Goal: Task Accomplishment & Management: Complete application form

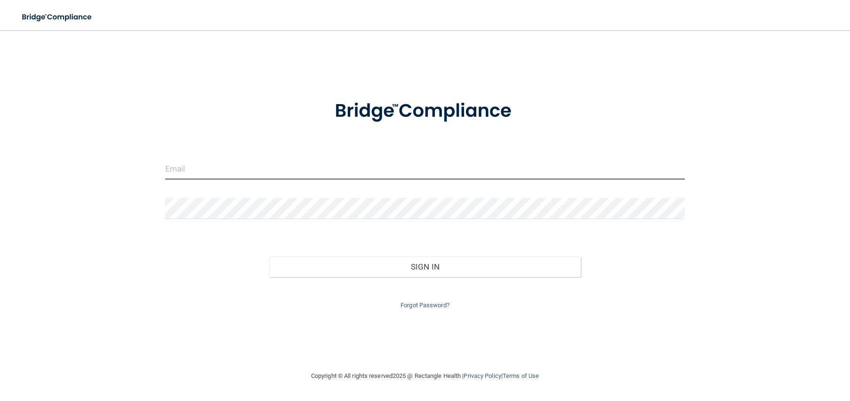
click at [207, 167] on input "email" at bounding box center [425, 168] width 520 height 21
type input "[EMAIL_ADDRESS][DOMAIN_NAME]"
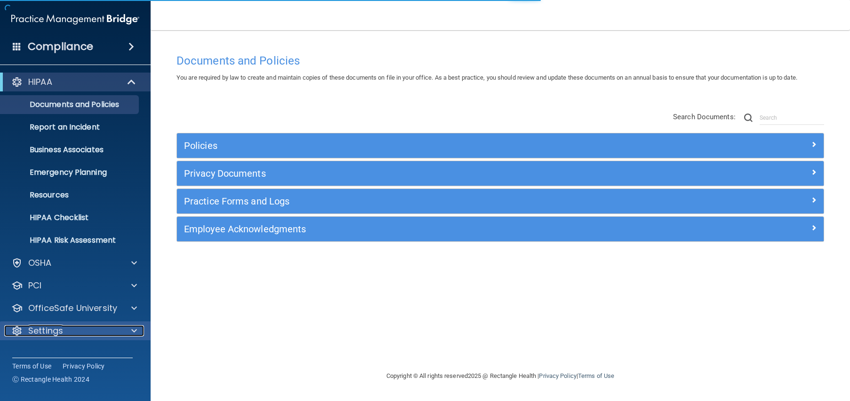
click at [98, 334] on div "Settings" at bounding box center [62, 330] width 117 height 11
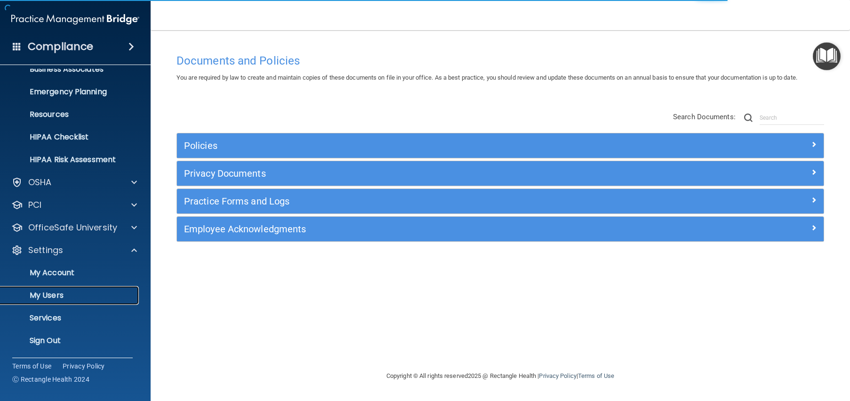
click at [64, 293] on p "My Users" at bounding box center [70, 294] width 129 height 9
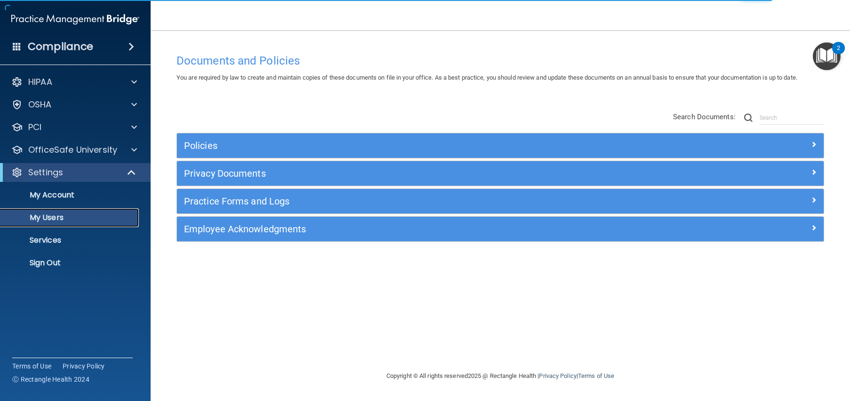
select select "20"
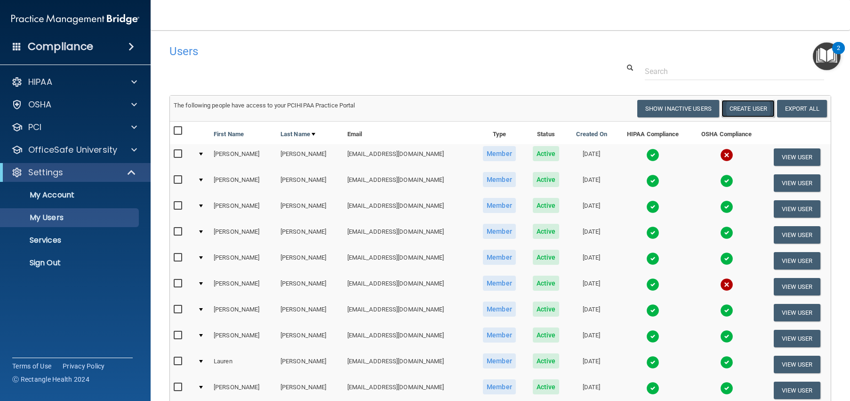
click at [740, 113] on button "Create User" at bounding box center [748, 108] width 53 height 17
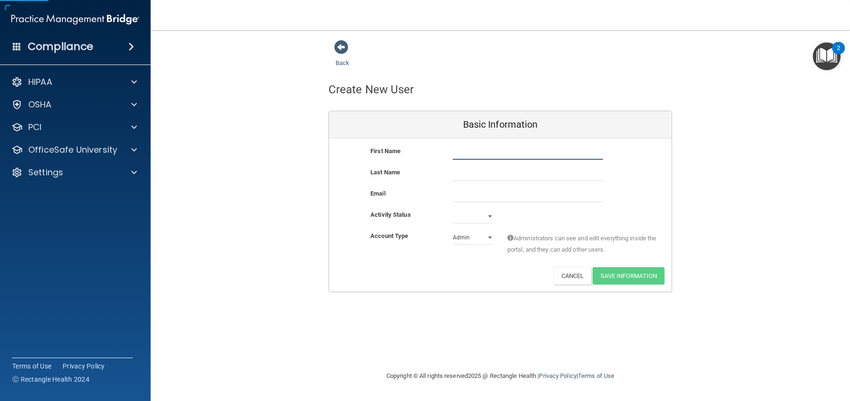
click at [508, 152] on input "text" at bounding box center [528, 152] width 150 height 14
click at [435, 186] on div "Last Name" at bounding box center [500, 177] width 343 height 21
drag, startPoint x: 500, startPoint y: 154, endPoint x: 473, endPoint y: 154, distance: 26.4
click at [473, 154] on input "[PERSON_NAME]" at bounding box center [528, 152] width 150 height 14
type input "Kaleigh"
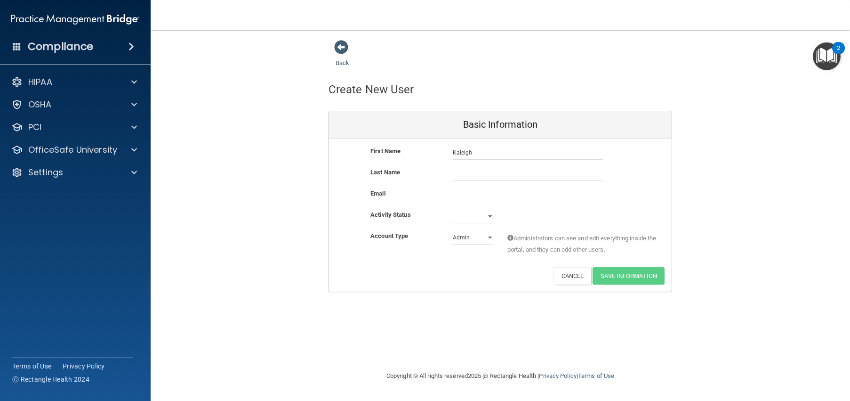
click at [412, 171] on div "Last Name" at bounding box center [404, 172] width 82 height 11
click at [471, 172] on input "text" at bounding box center [528, 174] width 150 height 14
type input "[PERSON_NAME]"
click at [394, 188] on div "Email" at bounding box center [404, 193] width 82 height 11
click at [466, 198] on input "email" at bounding box center [528, 195] width 150 height 14
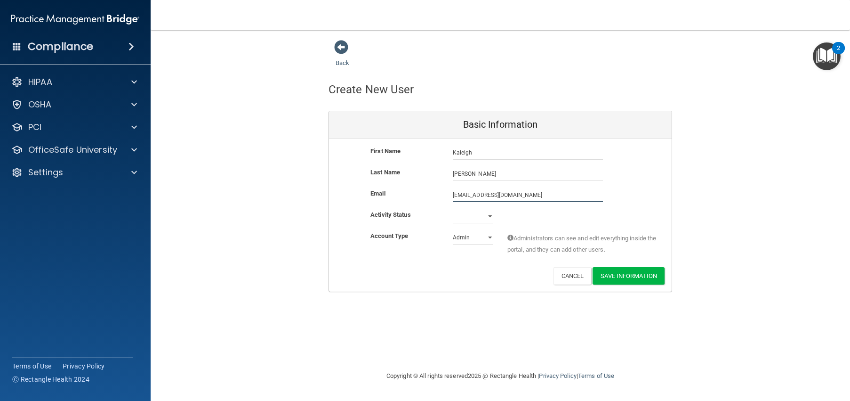
type input "[EMAIL_ADDRESS][DOMAIN_NAME]"
click at [371, 219] on div "Activity Status" at bounding box center [404, 216] width 82 height 11
click at [490, 216] on select "Active Inactive" at bounding box center [473, 216] width 40 height 14
select select "active"
click at [453, 209] on select "Active Inactive" at bounding box center [473, 216] width 40 height 14
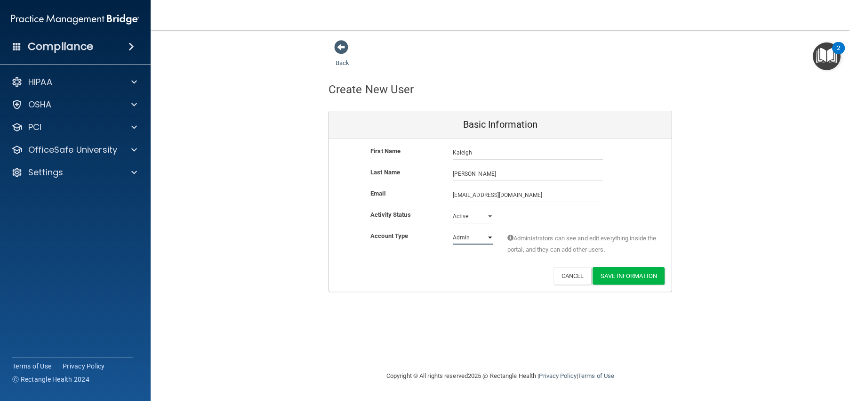
click at [484, 237] on select "Admin Member" at bounding box center [473, 237] width 40 height 14
select select "practice_member"
click at [453, 230] on select "Admin Member" at bounding box center [473, 237] width 40 height 14
click at [625, 274] on button "Save Information" at bounding box center [629, 275] width 72 height 17
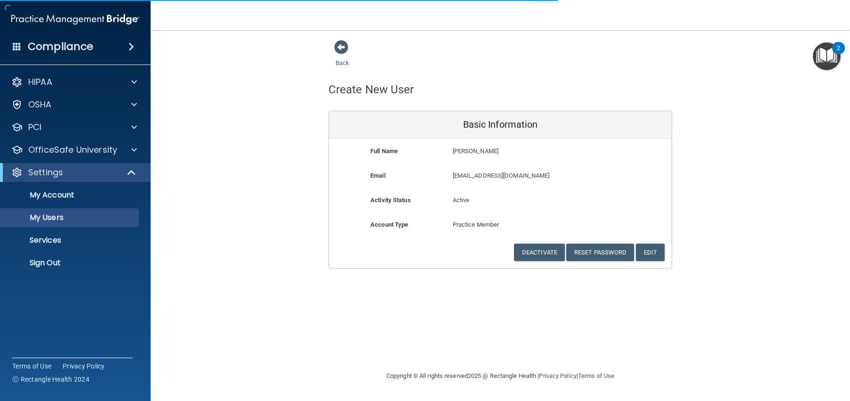
select select "20"
